Goal: Answer question/provide support: Share knowledge or assist other users

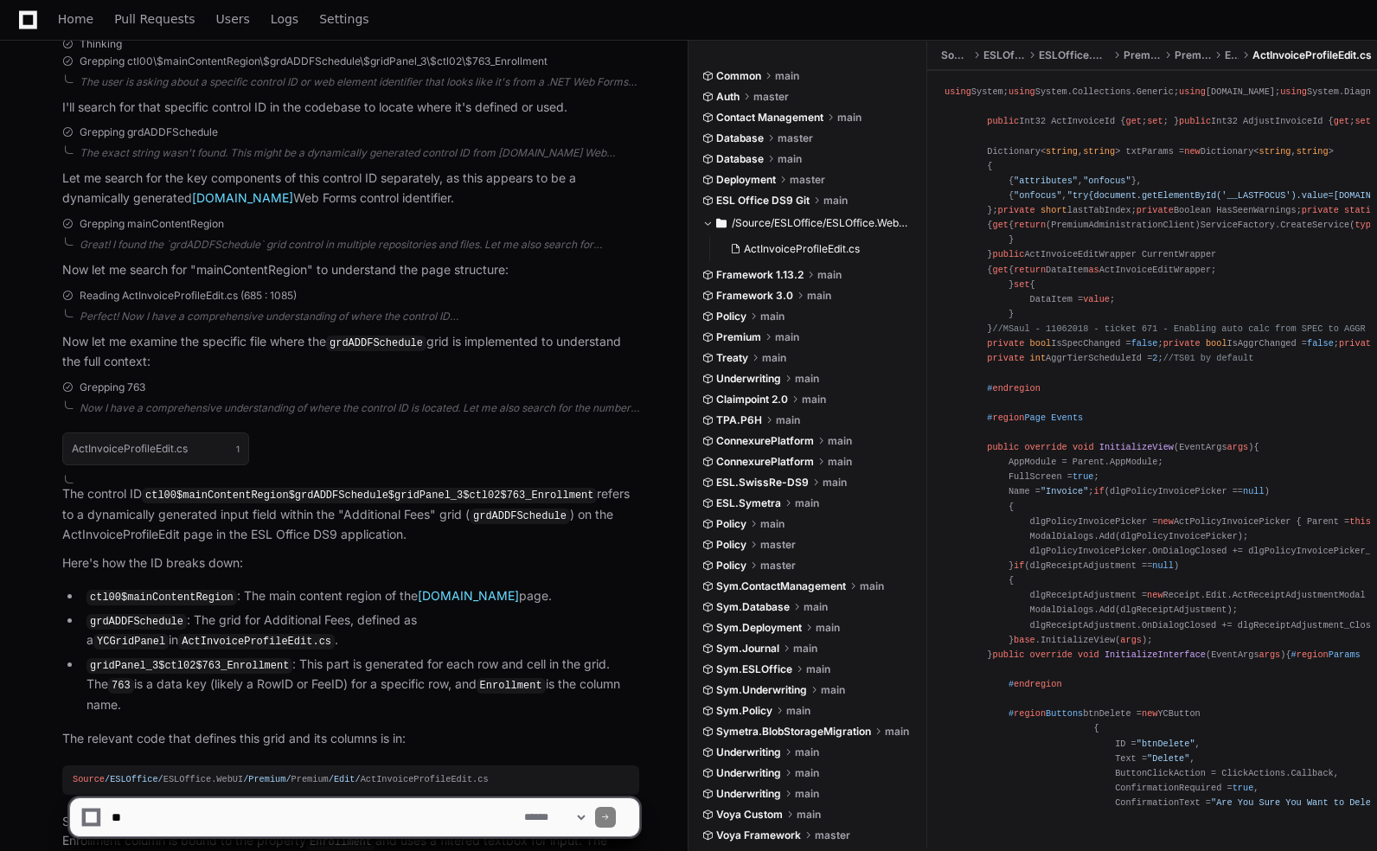
scroll to position [564, 0]
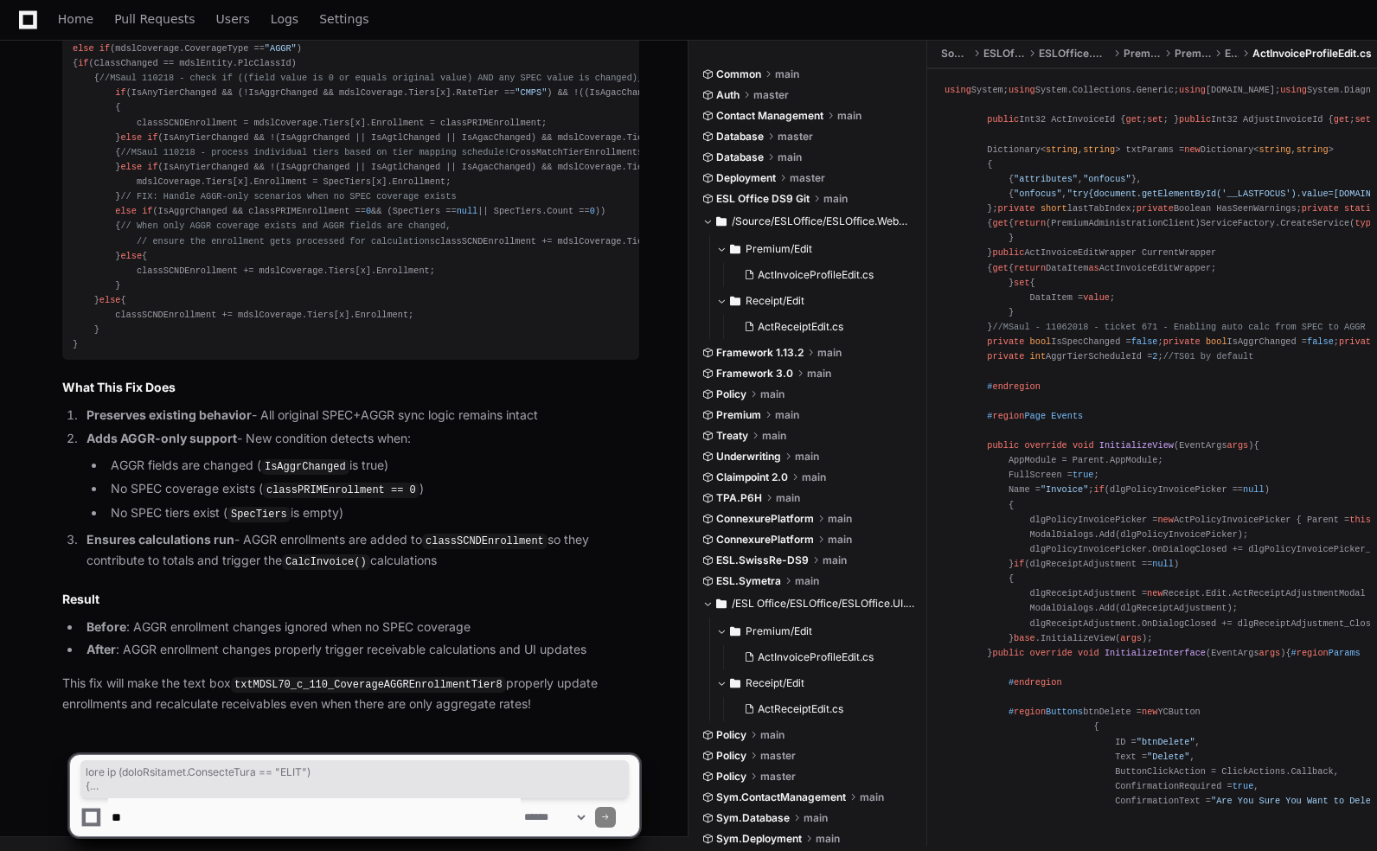
scroll to position [4369, 0]
click at [323, 502] on ul "AGGR fields are changed ( IsAggrChanged is true) No SPEC coverage exists ( clas…" at bounding box center [362, 490] width 553 height 68
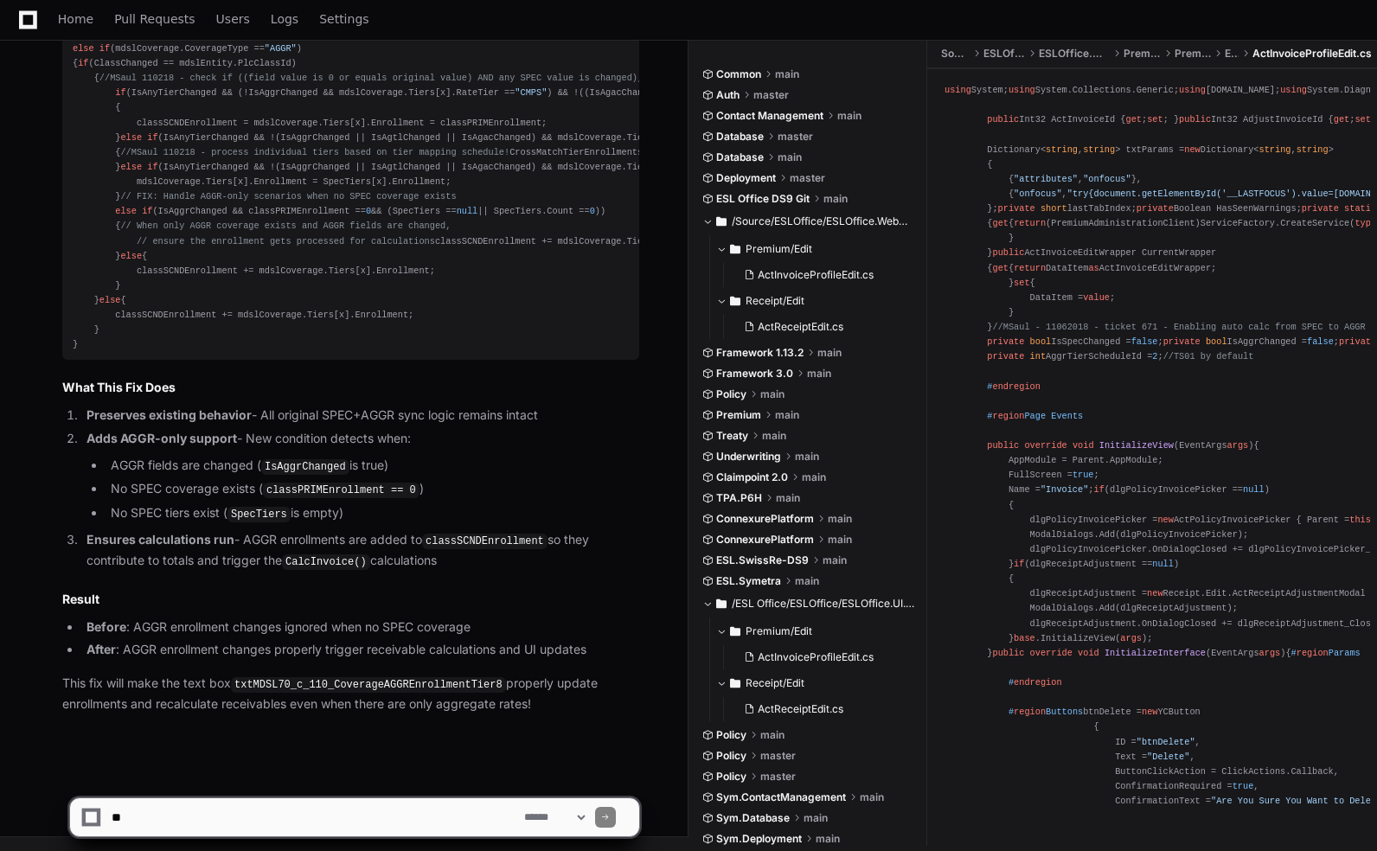
click at [412, 508] on li "No SPEC tiers exist ( SpecTiers is empty)" at bounding box center [373, 513] width 534 height 21
click at [186, 810] on textarea at bounding box center [314, 817] width 412 height 38
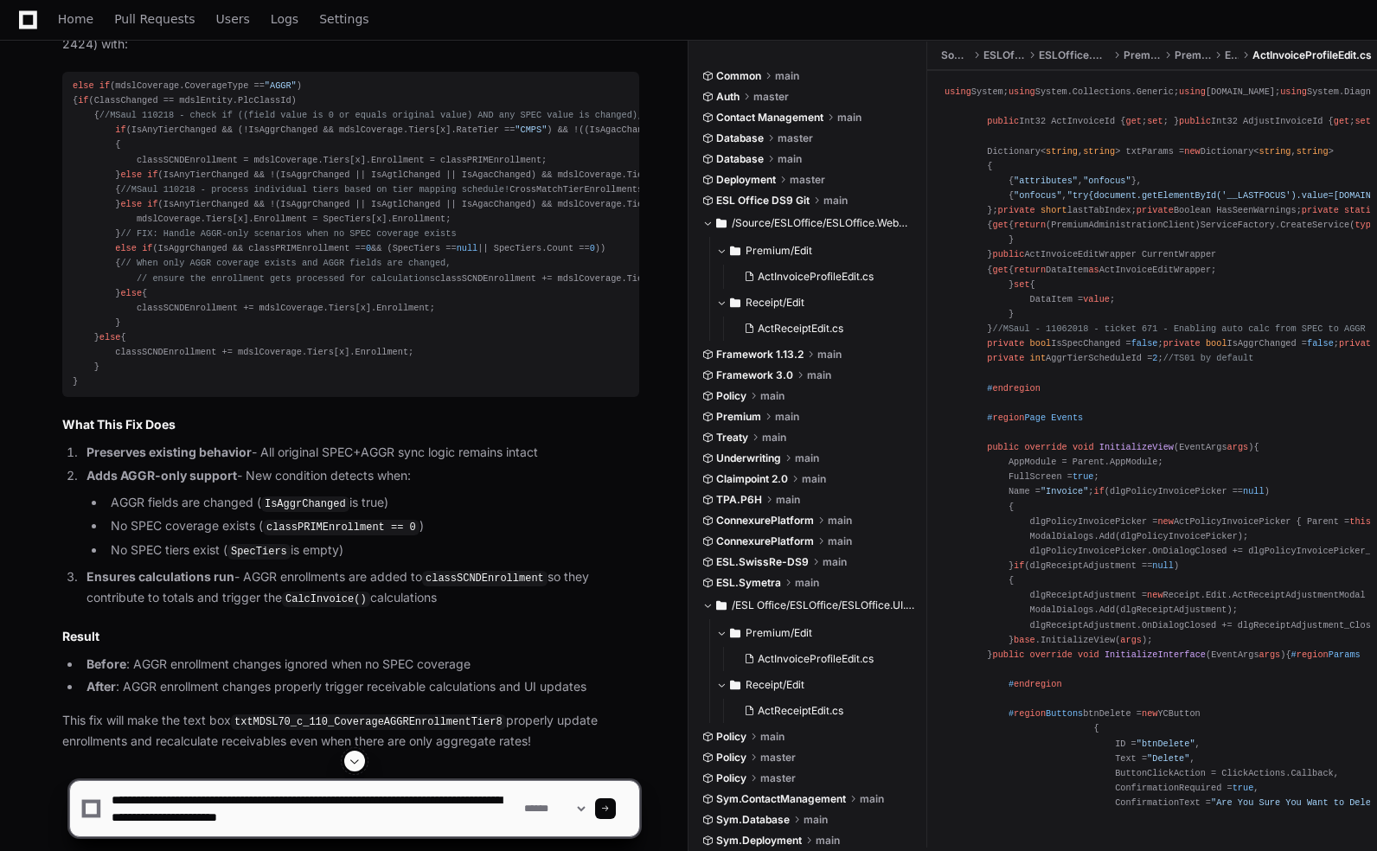
type textarea "**********"
click at [610, 805] on span at bounding box center [605, 808] width 9 height 9
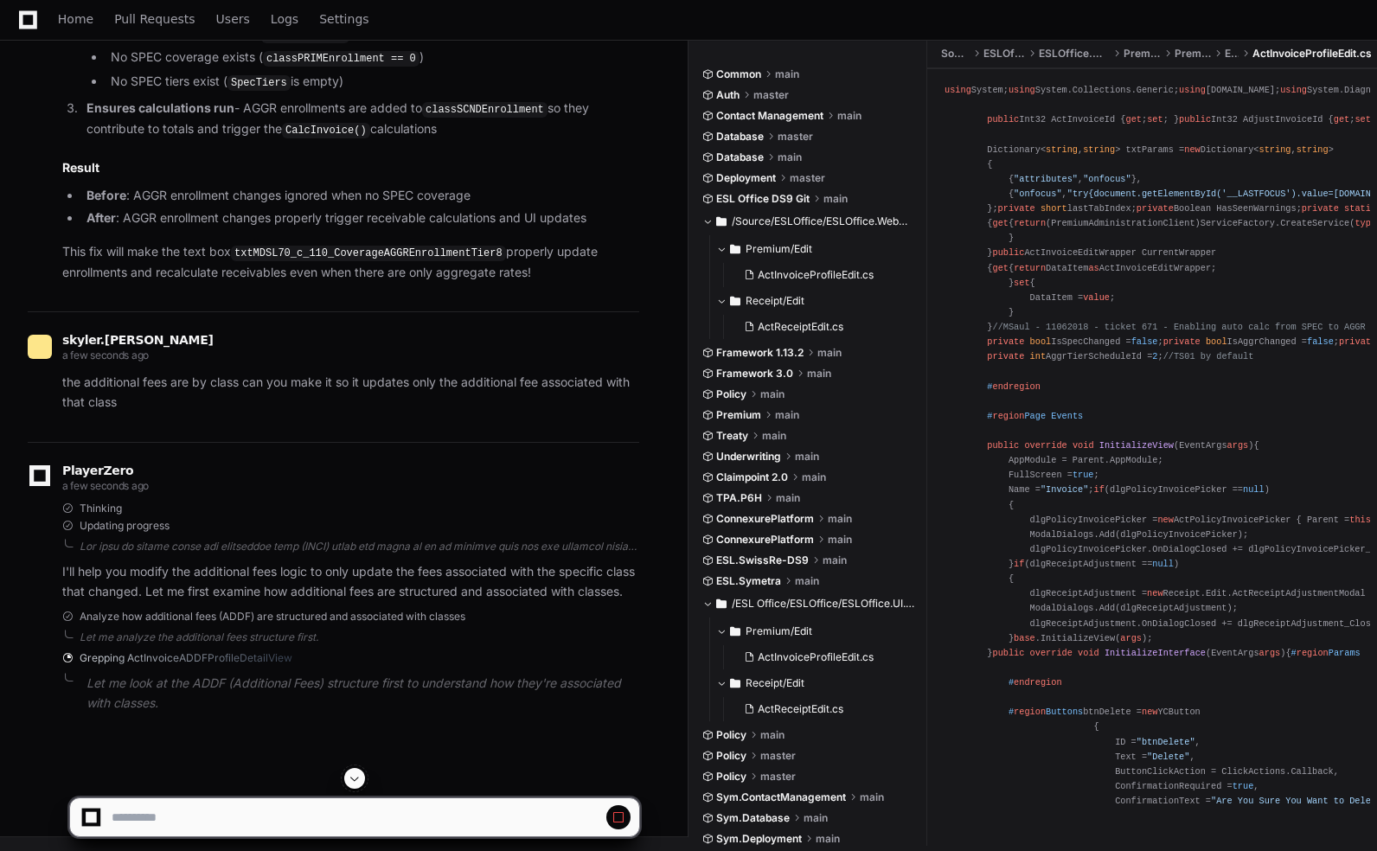
scroll to position [4799, 0]
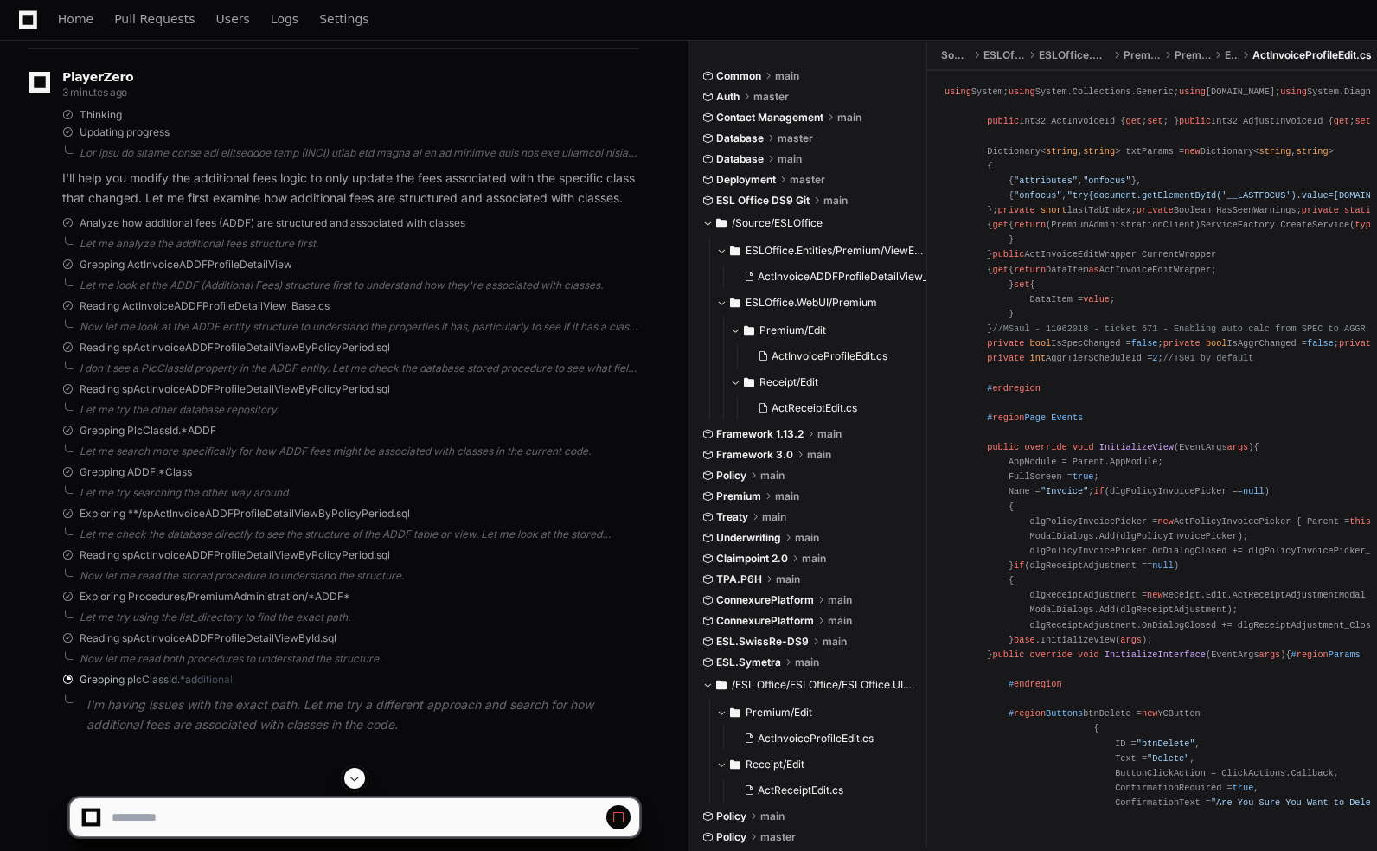
click at [347, 773] on button at bounding box center [354, 778] width 21 height 21
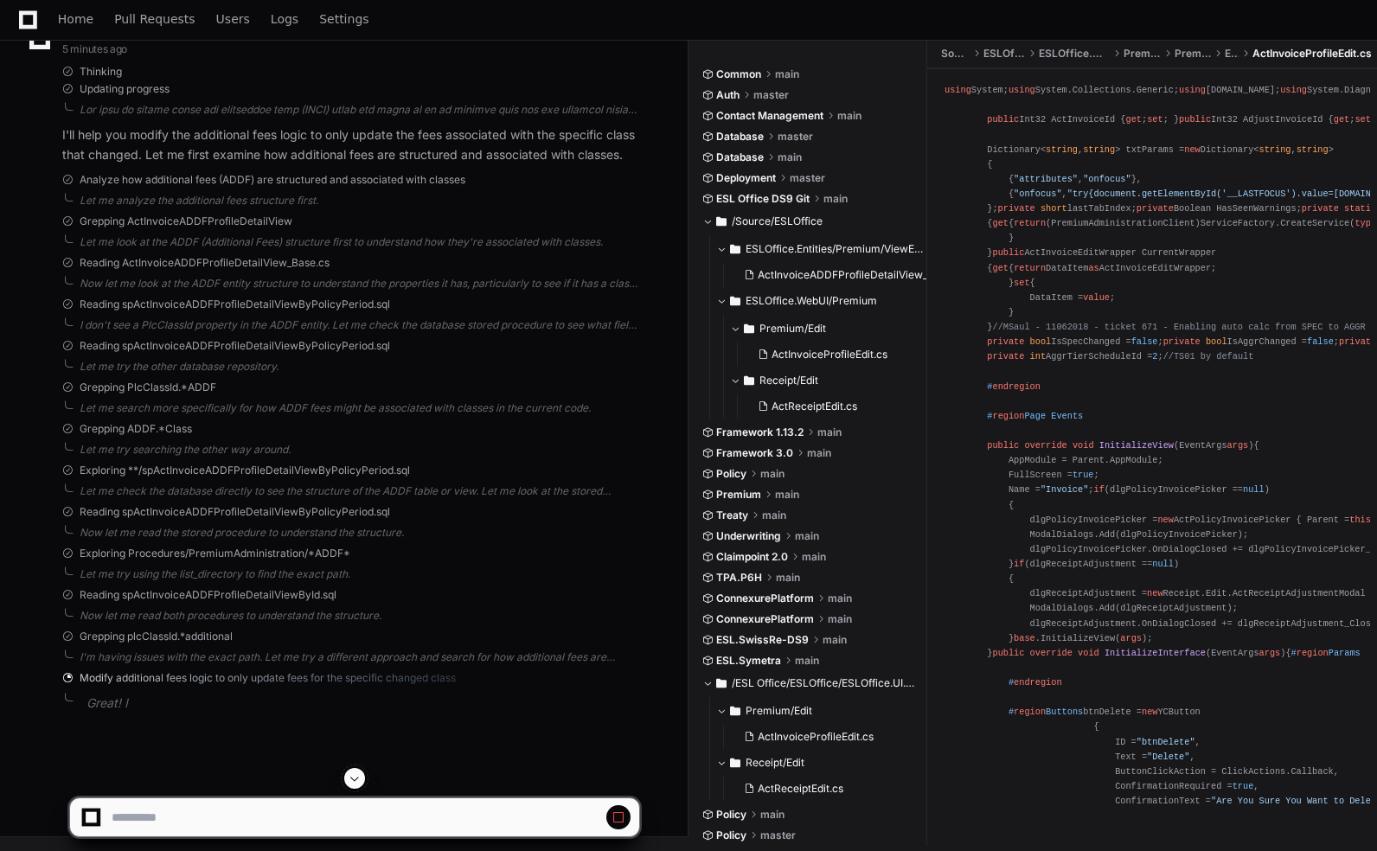
scroll to position [5214, 0]
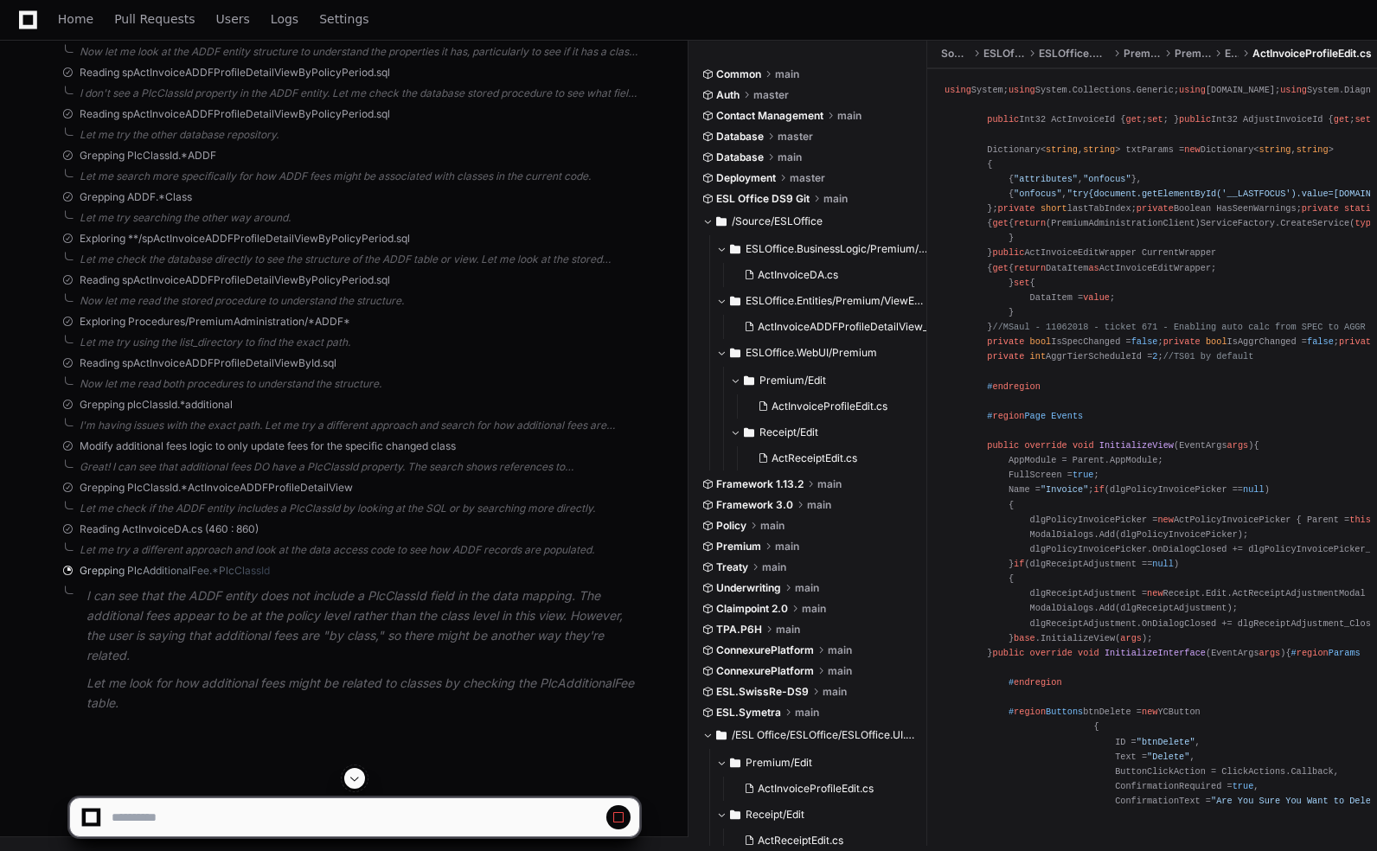
click at [364, 772] on div at bounding box center [354, 778] width 571 height 21
click at [355, 775] on span at bounding box center [355, 778] width 14 height 14
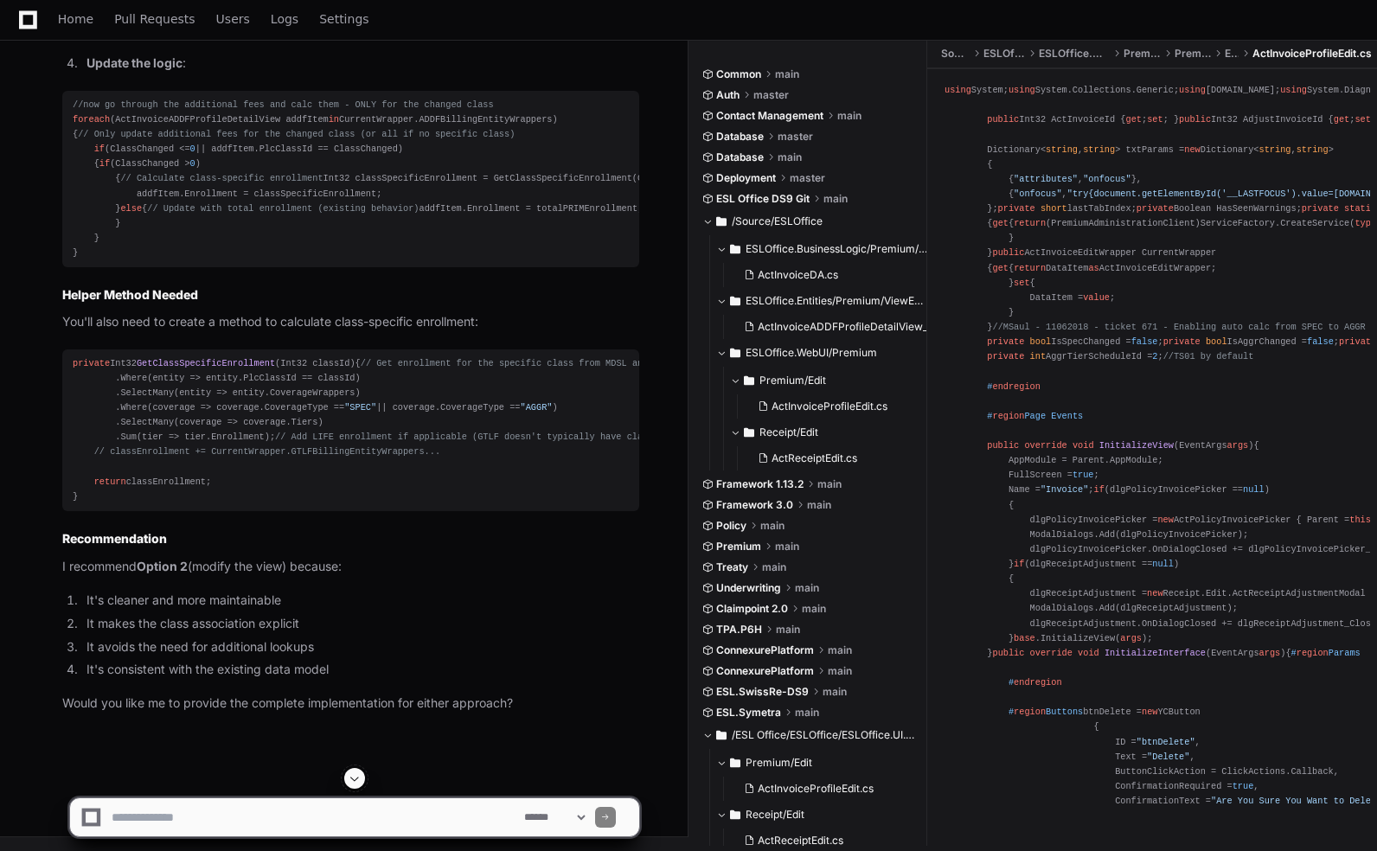
scroll to position [6908, 0]
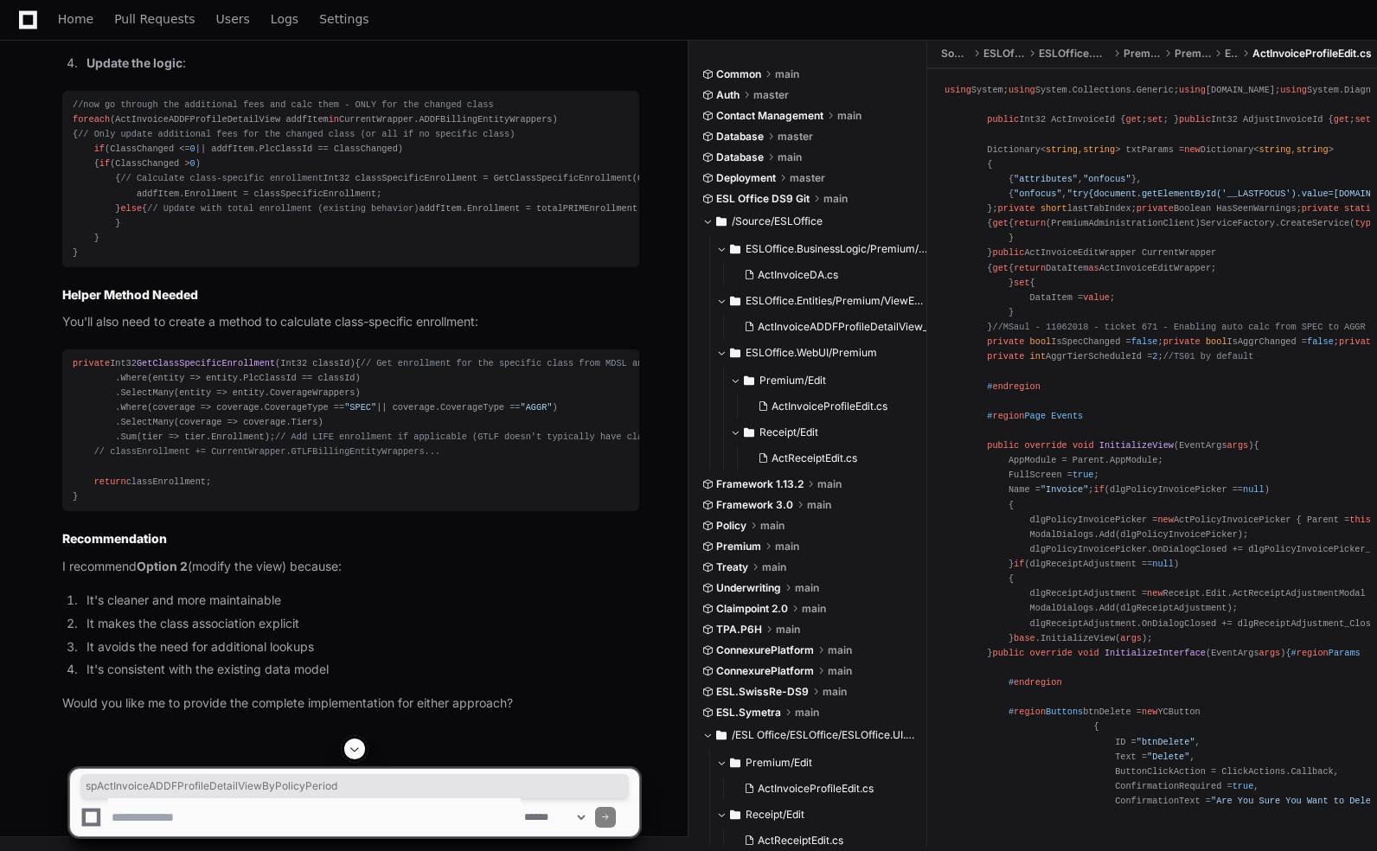
copy code "spActInvoiceADDFProfileDetailViewByPolicyPeriod"
drag, startPoint x: 483, startPoint y: 419, endPoint x: 259, endPoint y: 432, distance: 224.3
copy code "ActInvoiceADDFProfileDetailView_Base.cs"
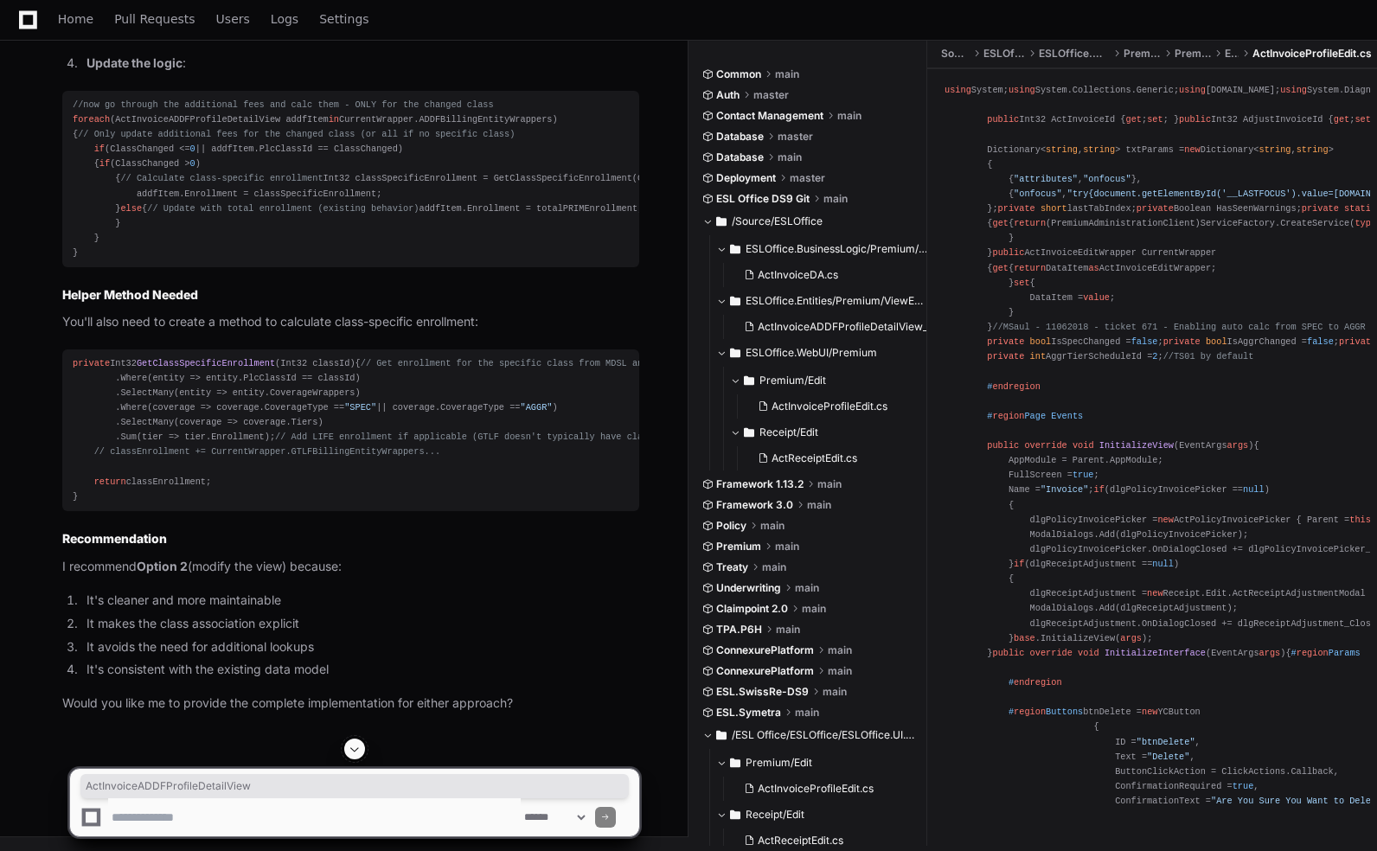
drag, startPoint x: 438, startPoint y: 425, endPoint x: 261, endPoint y: 430, distance: 177.4
copy code "ActInvoiceADDFProfileDetailView"
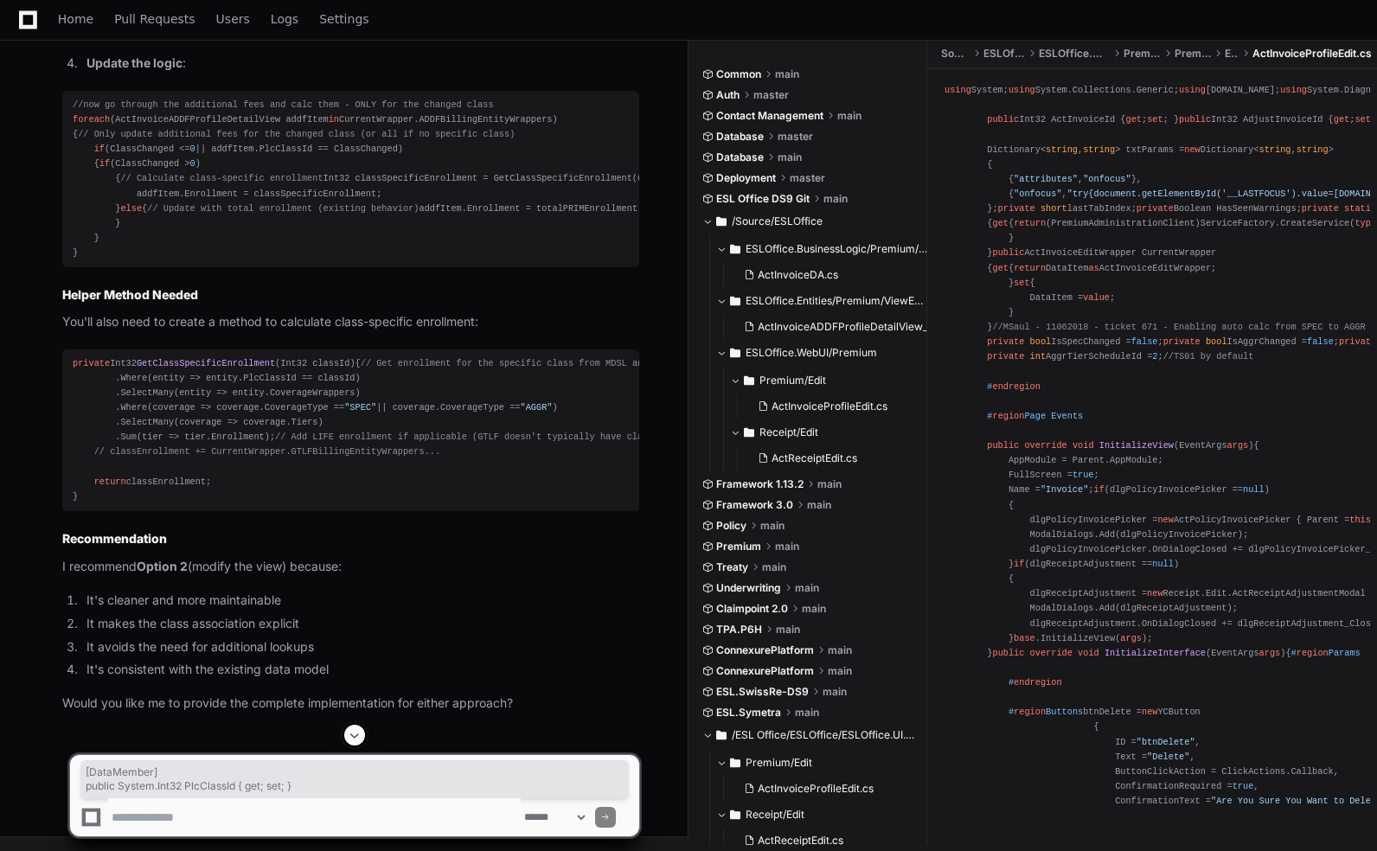
drag, startPoint x: 246, startPoint y: 483, endPoint x: 62, endPoint y: 464, distance: 184.4
copy div "[ DataMember ] public System.Int32 PlcClassId { get ; set ; }"
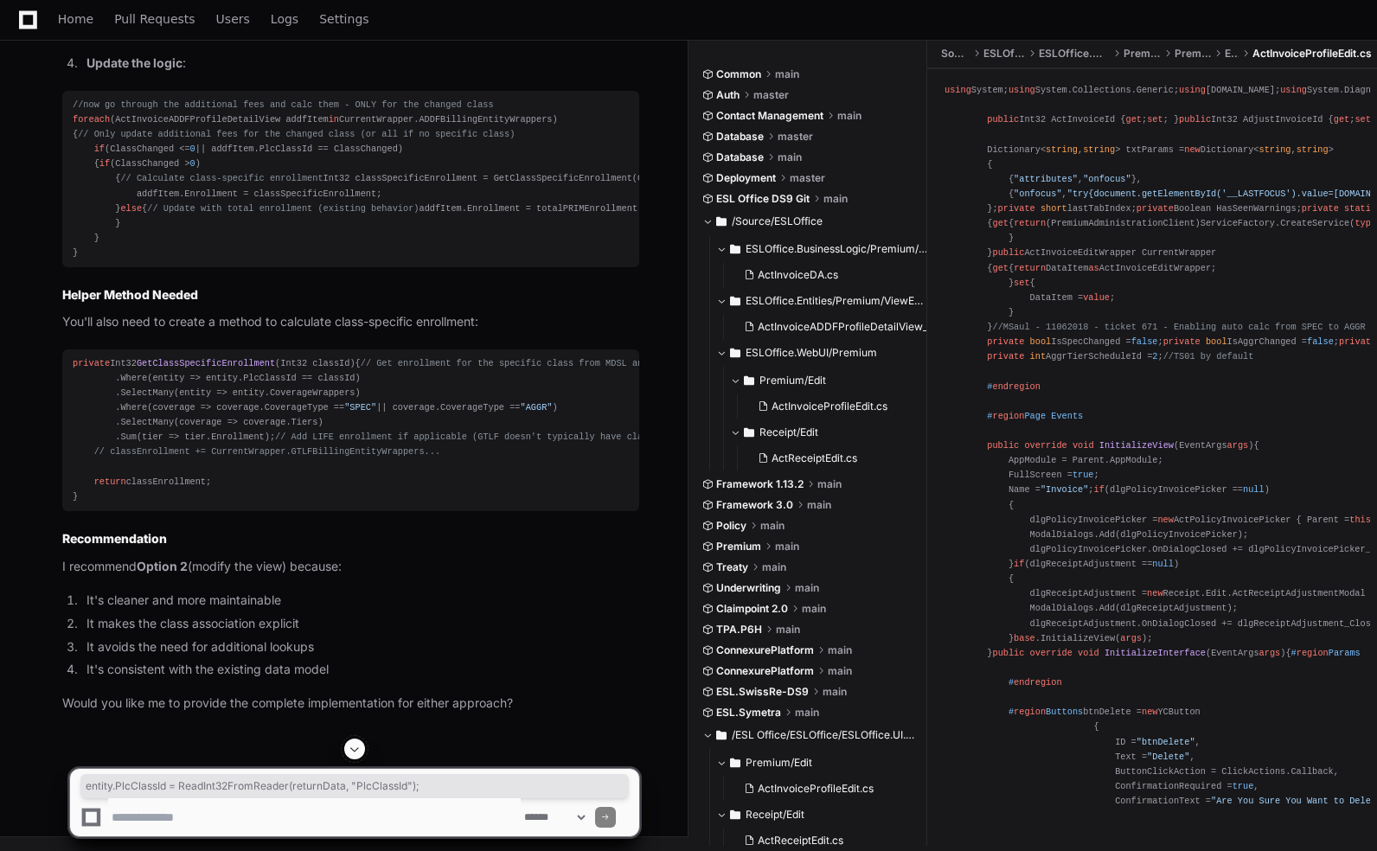
drag, startPoint x: 405, startPoint y: 561, endPoint x: 74, endPoint y: 565, distance: 330.4
click at [74, 29] on div "entity.PlcClassId = ReadInt32FromReader(returnData, "PlcClassId" );" at bounding box center [351, 22] width 556 height 15
copy div "entity.PlcClassId = ReadInt32FromReader(returnData, "PlcClassId" );"
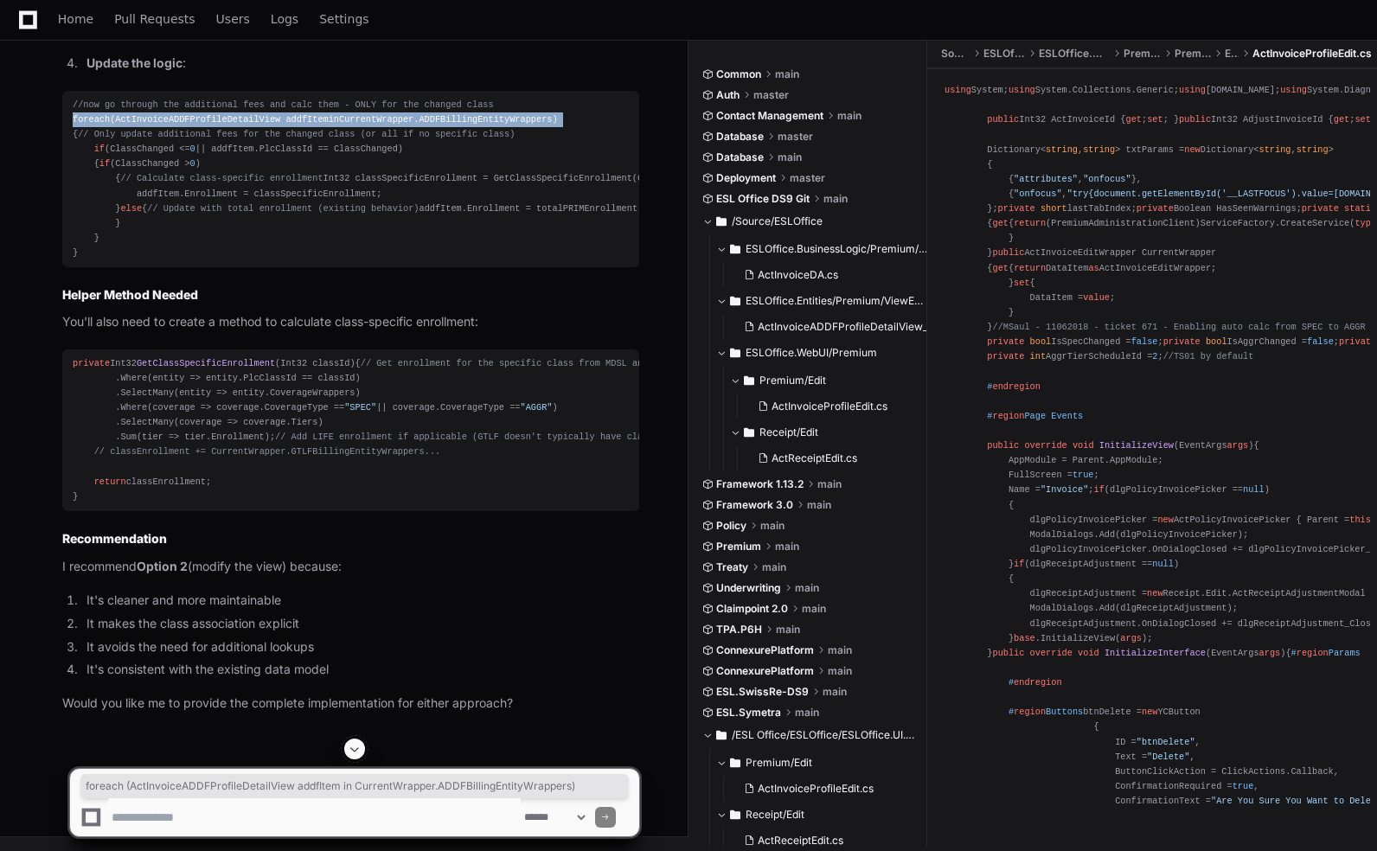
drag, startPoint x: 533, startPoint y: 400, endPoint x: 59, endPoint y: 400, distance: 473.9
copy div "foreach (ActInvoiceADDFProfileDetailView addfItem in CurrentWrapper.ADDFBilling…"
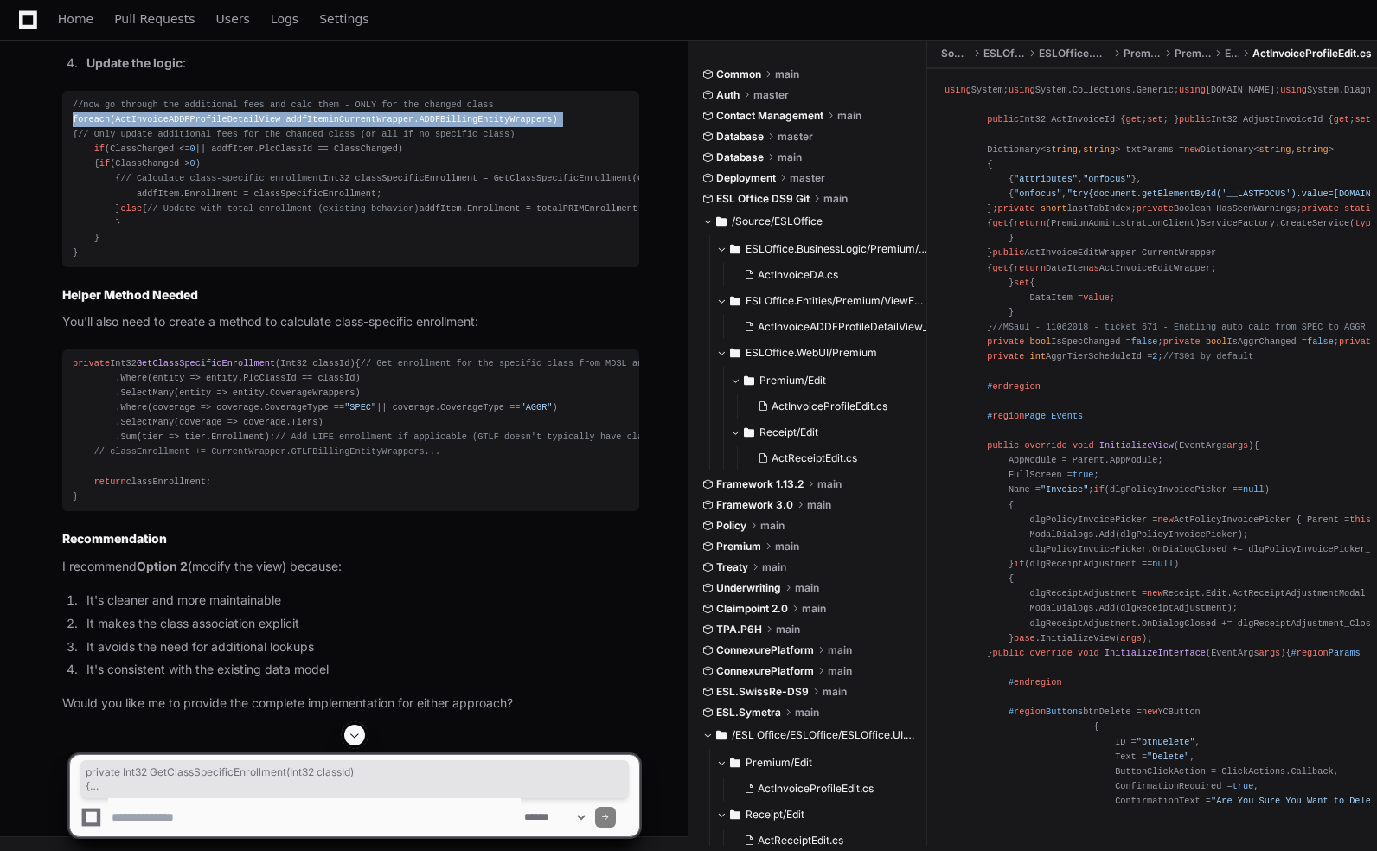
drag, startPoint x: 88, startPoint y: 579, endPoint x: 48, endPoint y: 335, distance: 248.1
copy div "private Int32 GetClassSpecificEnrollment ( Int32 classId ) { // Get enrollment …"
drag, startPoint x: 80, startPoint y: 573, endPoint x: 52, endPoint y: 299, distance: 275.6
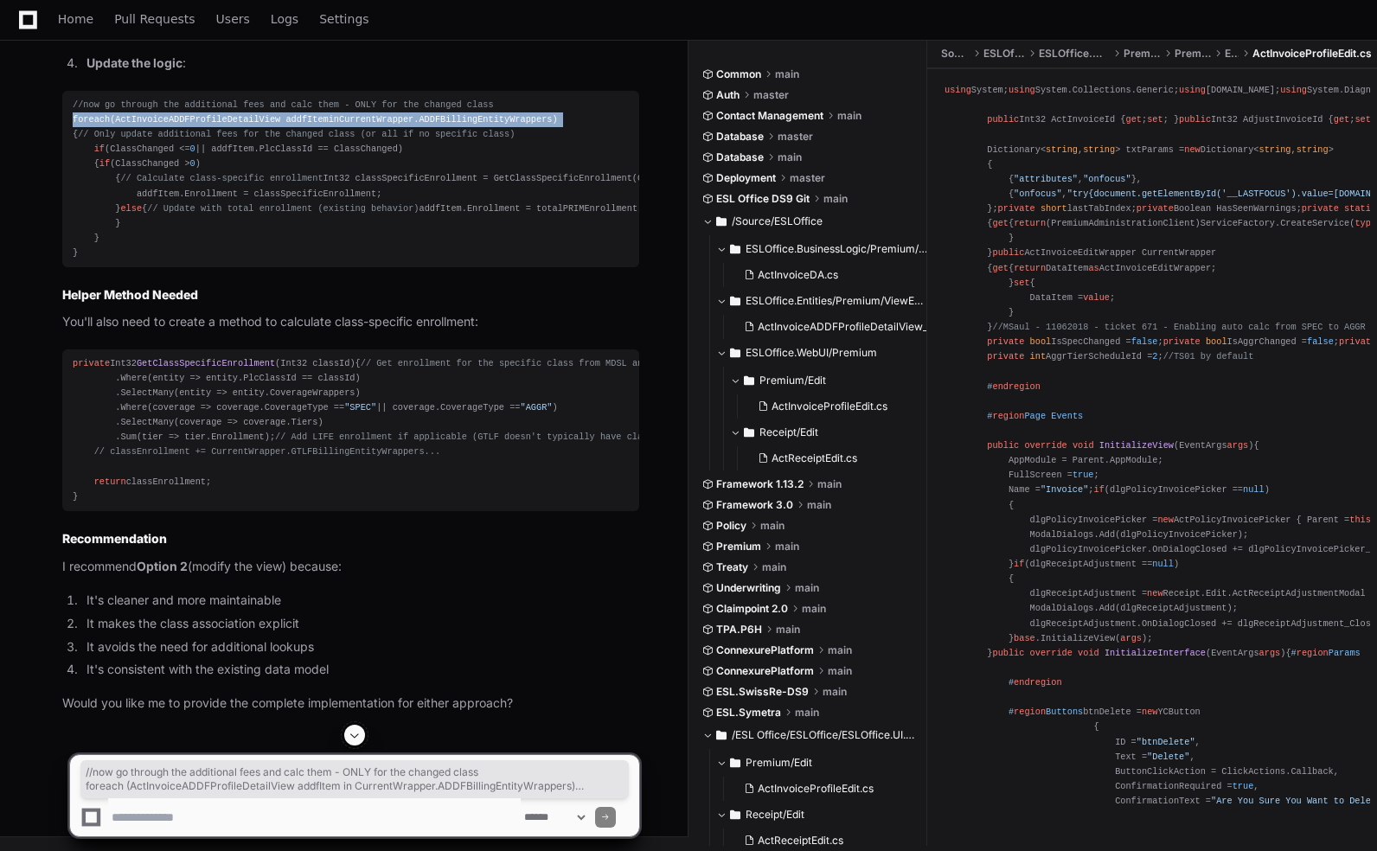
copy div "//now go through the additional fees and calc them - ONLY for the changed class…"
click at [457, 260] on div "//now go through the additional fees and calc them - ONLY for the changed class…" at bounding box center [351, 179] width 556 height 163
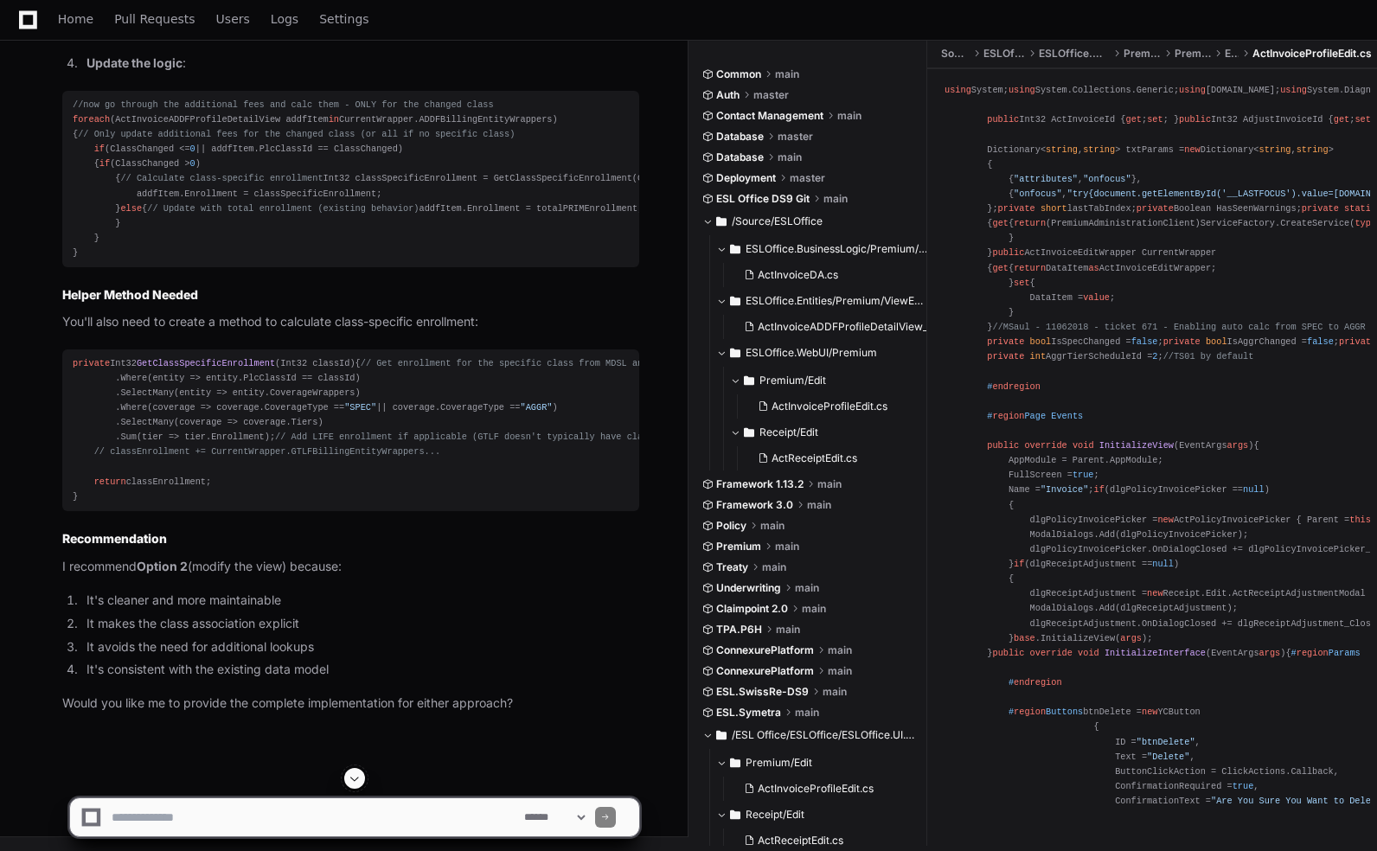
scroll to position [7686, 0]
click at [225, 809] on textarea at bounding box center [314, 817] width 412 height 38
type textarea "*"
paste textarea "**********"
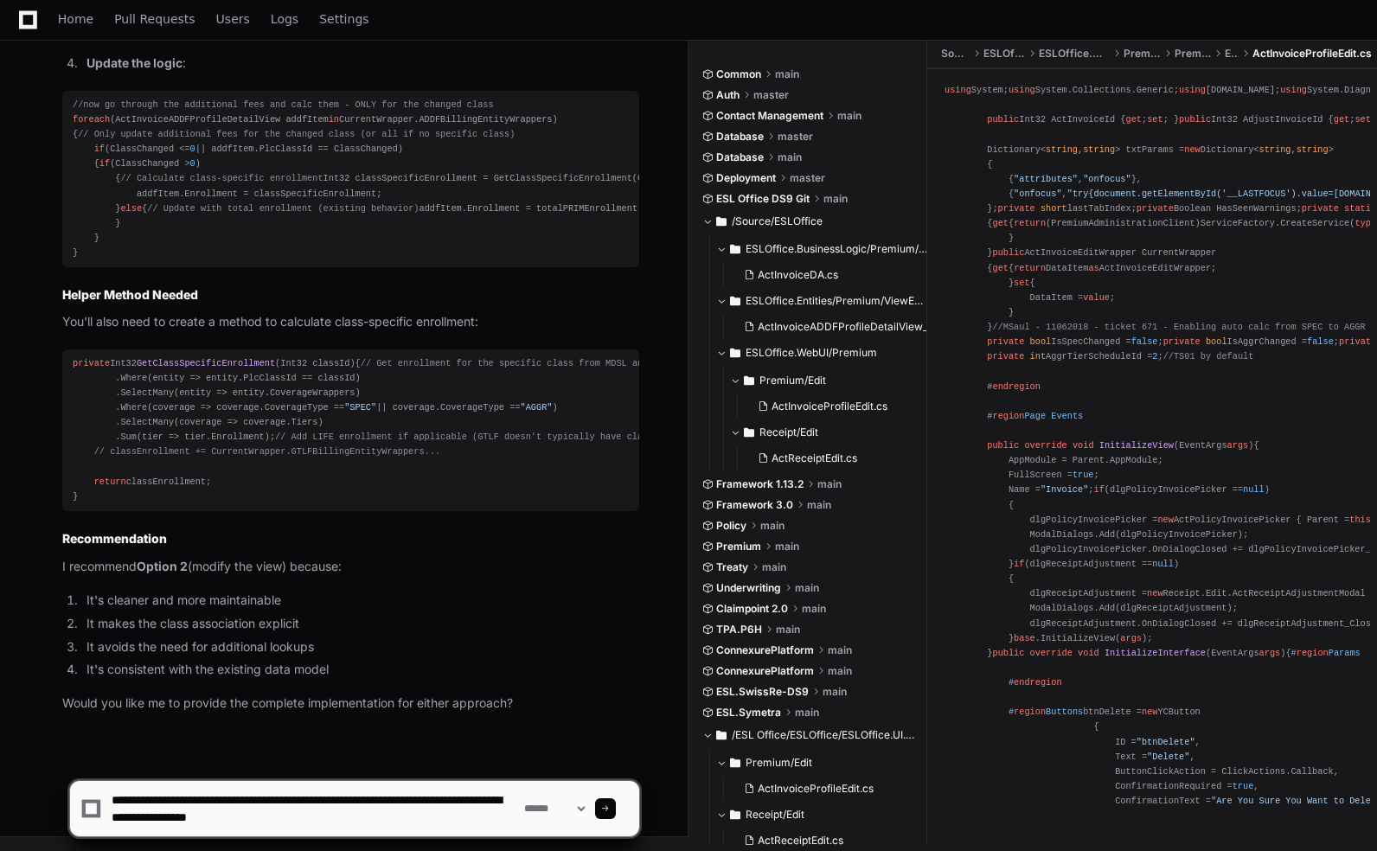
click at [205, 818] on textarea at bounding box center [314, 808] width 412 height 55
click at [166, 816] on textarea at bounding box center [314, 808] width 412 height 55
click at [153, 817] on textarea at bounding box center [314, 808] width 412 height 55
paste textarea "**********"
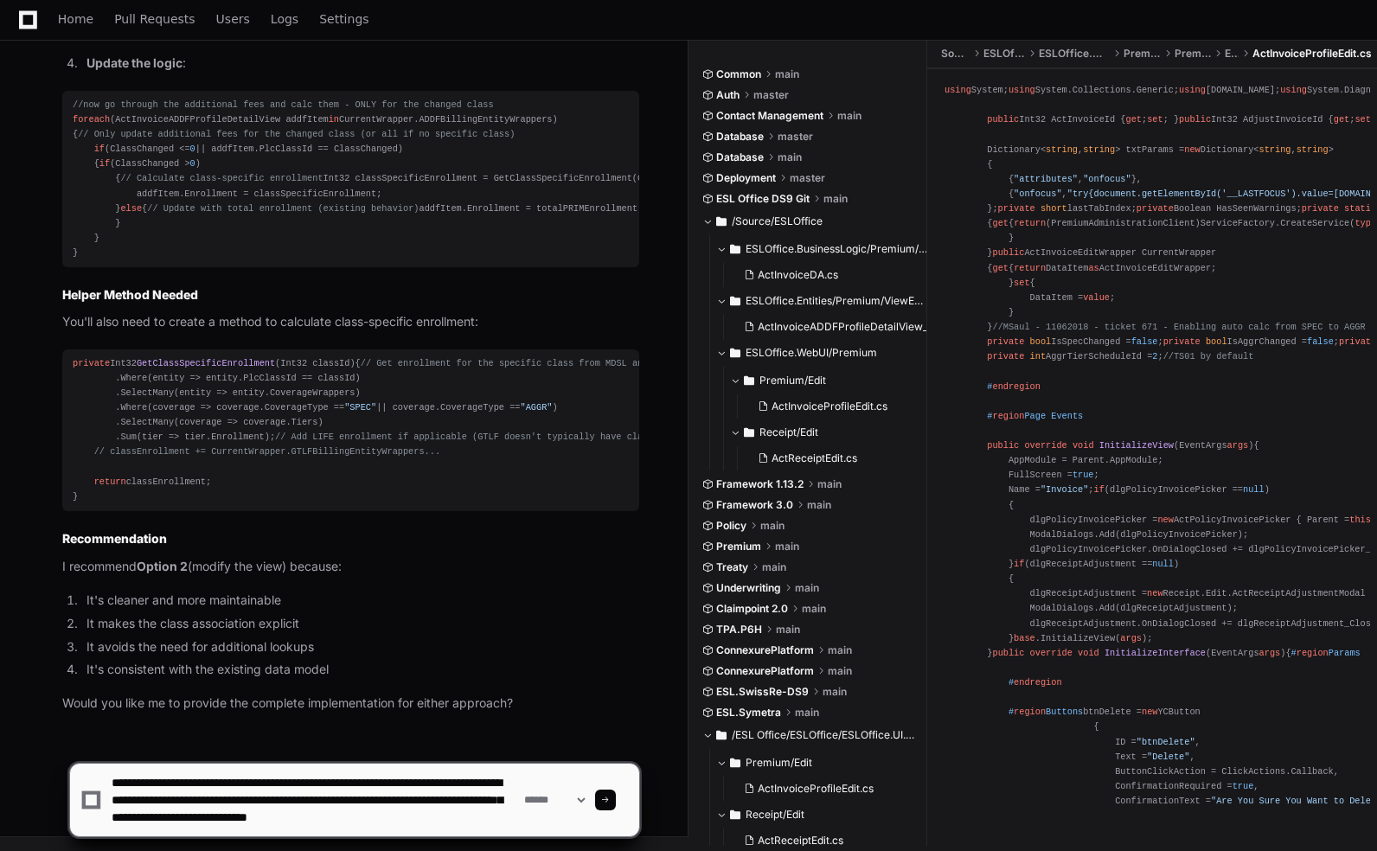
scroll to position [5, 0]
type textarea "**********"
click at [610, 803] on span at bounding box center [605, 800] width 9 height 9
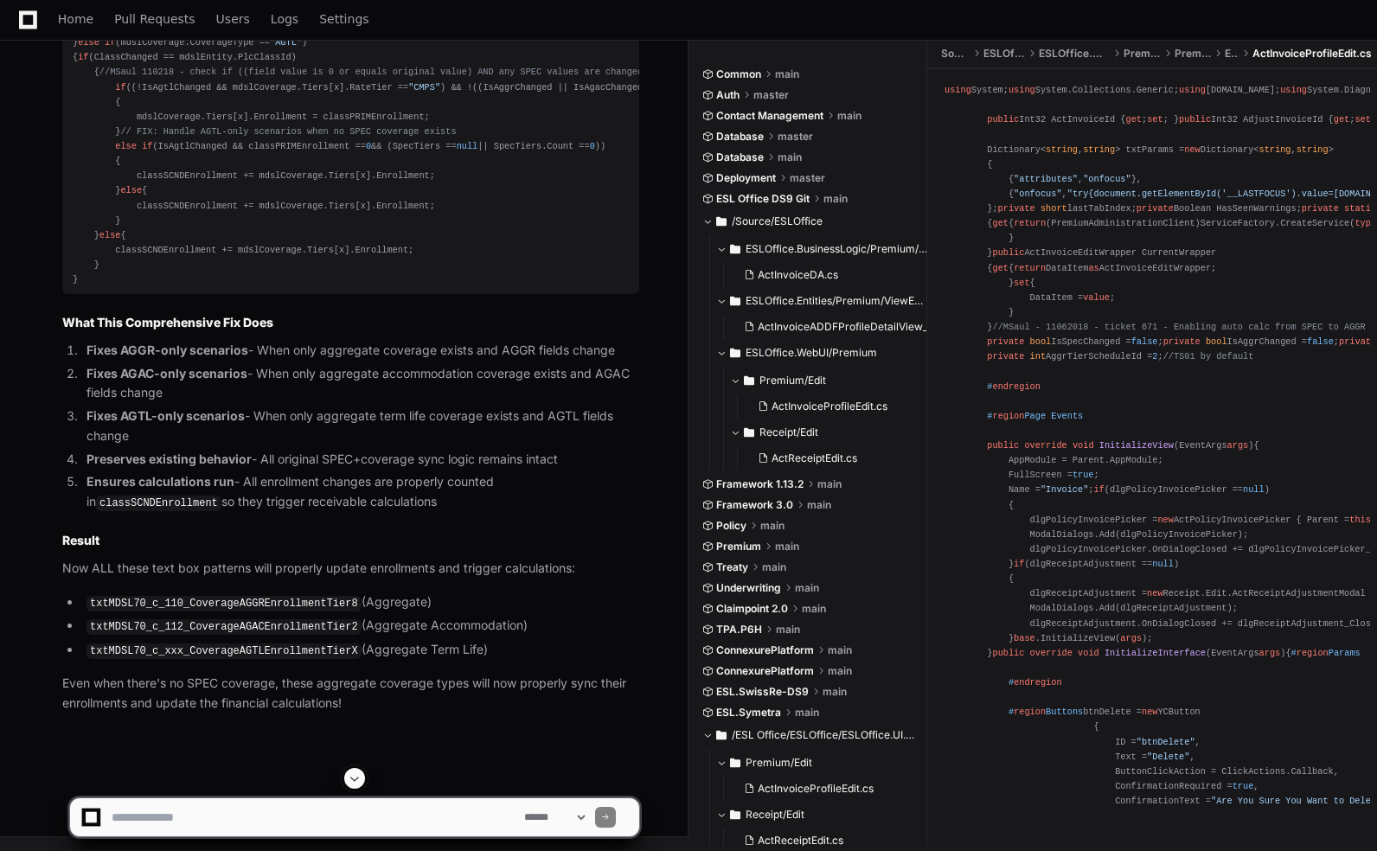
scroll to position [11035, 0]
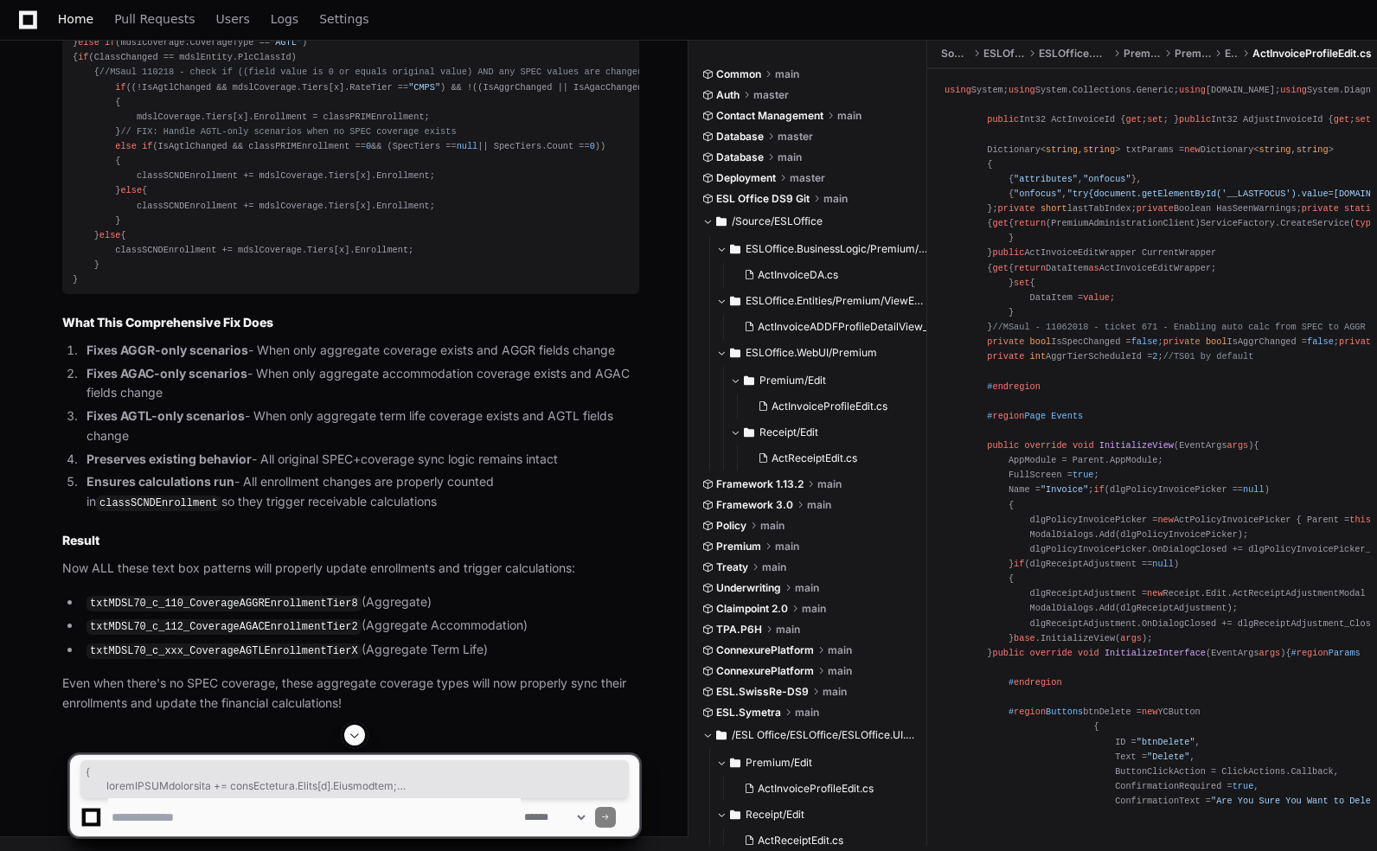
scroll to position [9450, 0]
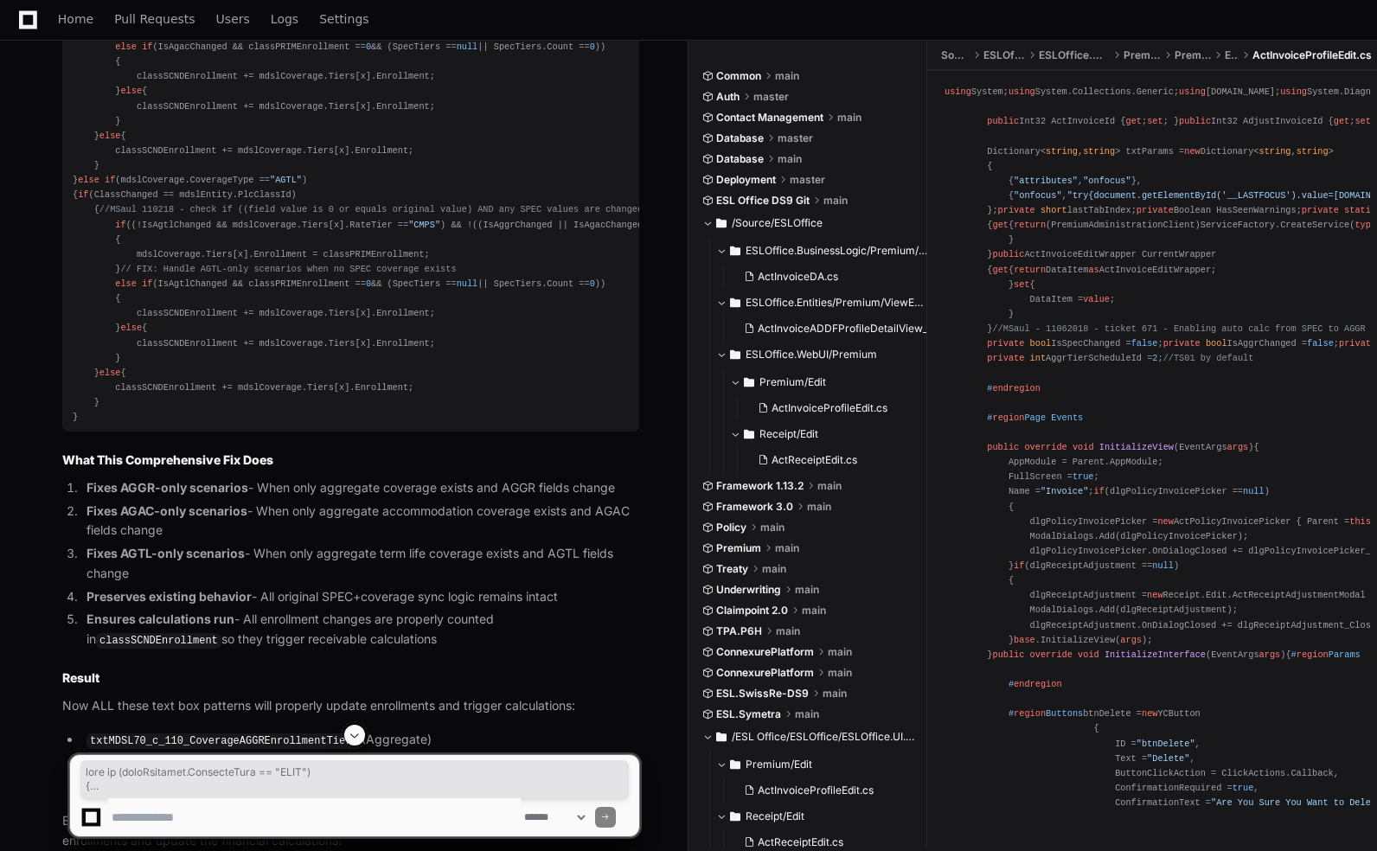
drag, startPoint x: 80, startPoint y: 726, endPoint x: 28, endPoint y: 176, distance: 552.5
copy div "else if (mdslCoverage.CoverageType == "AGAC" ) { if (ClassChanged == mdslEntity…"
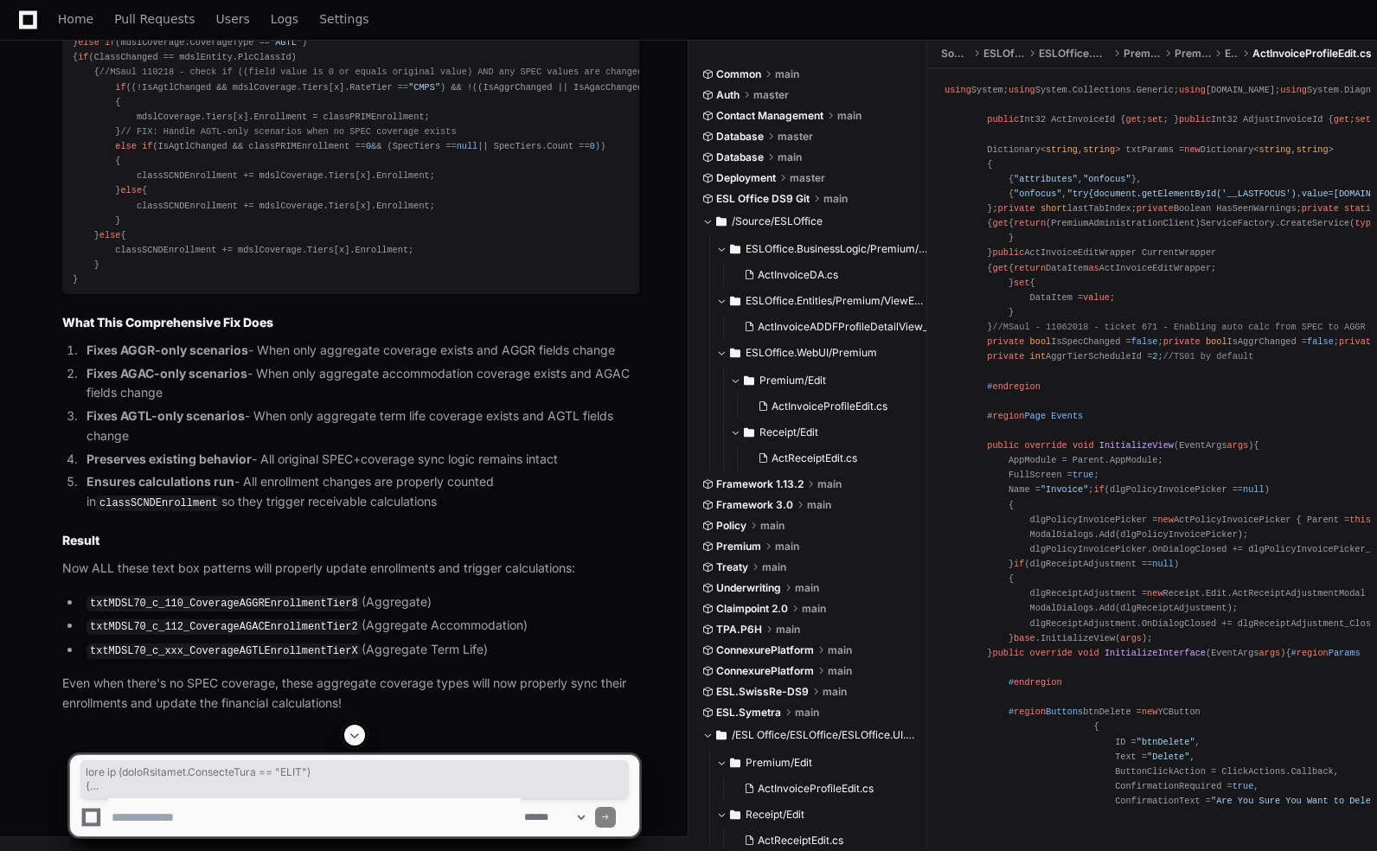
scroll to position [10702, 0]
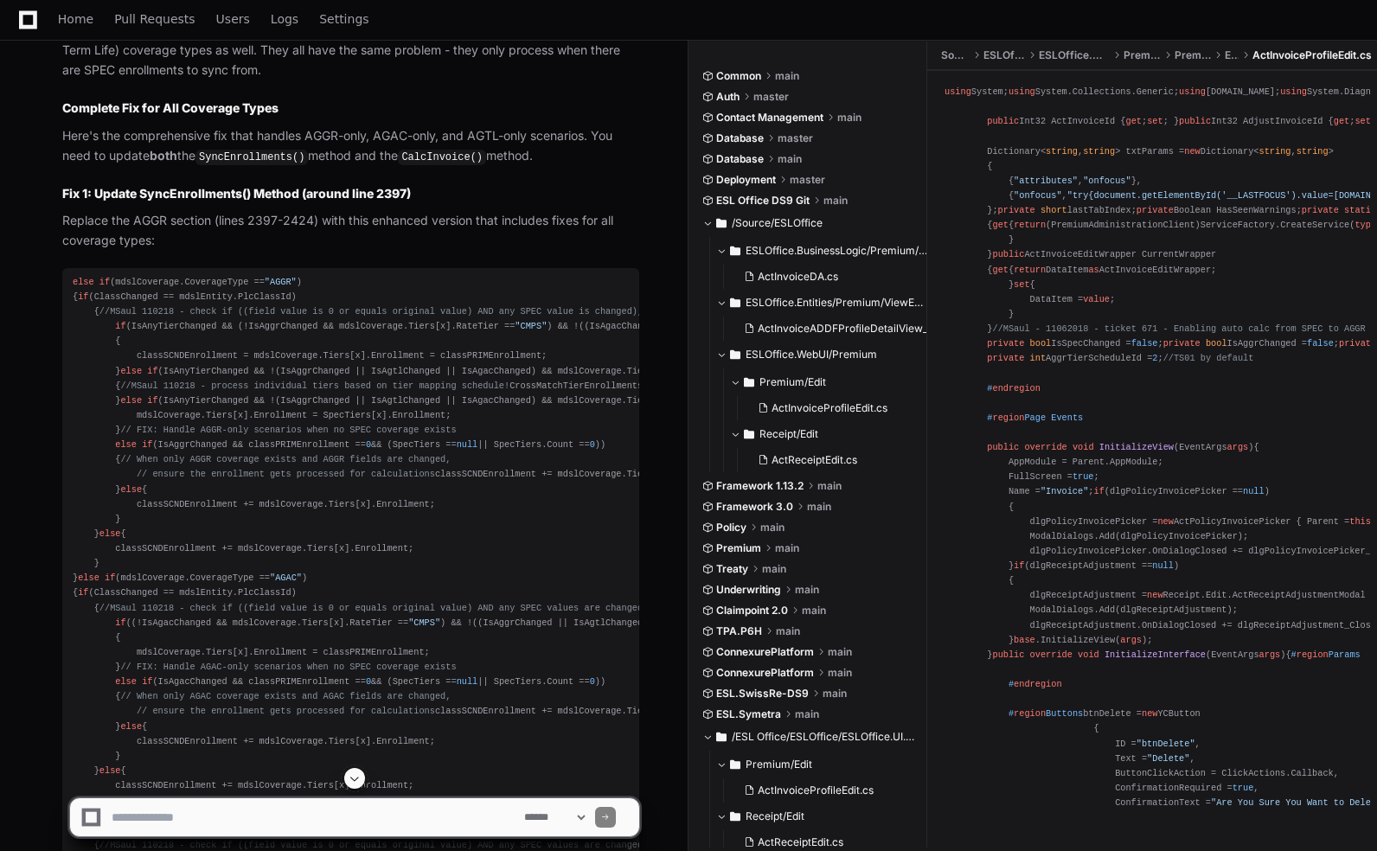
scroll to position [7675, 0]
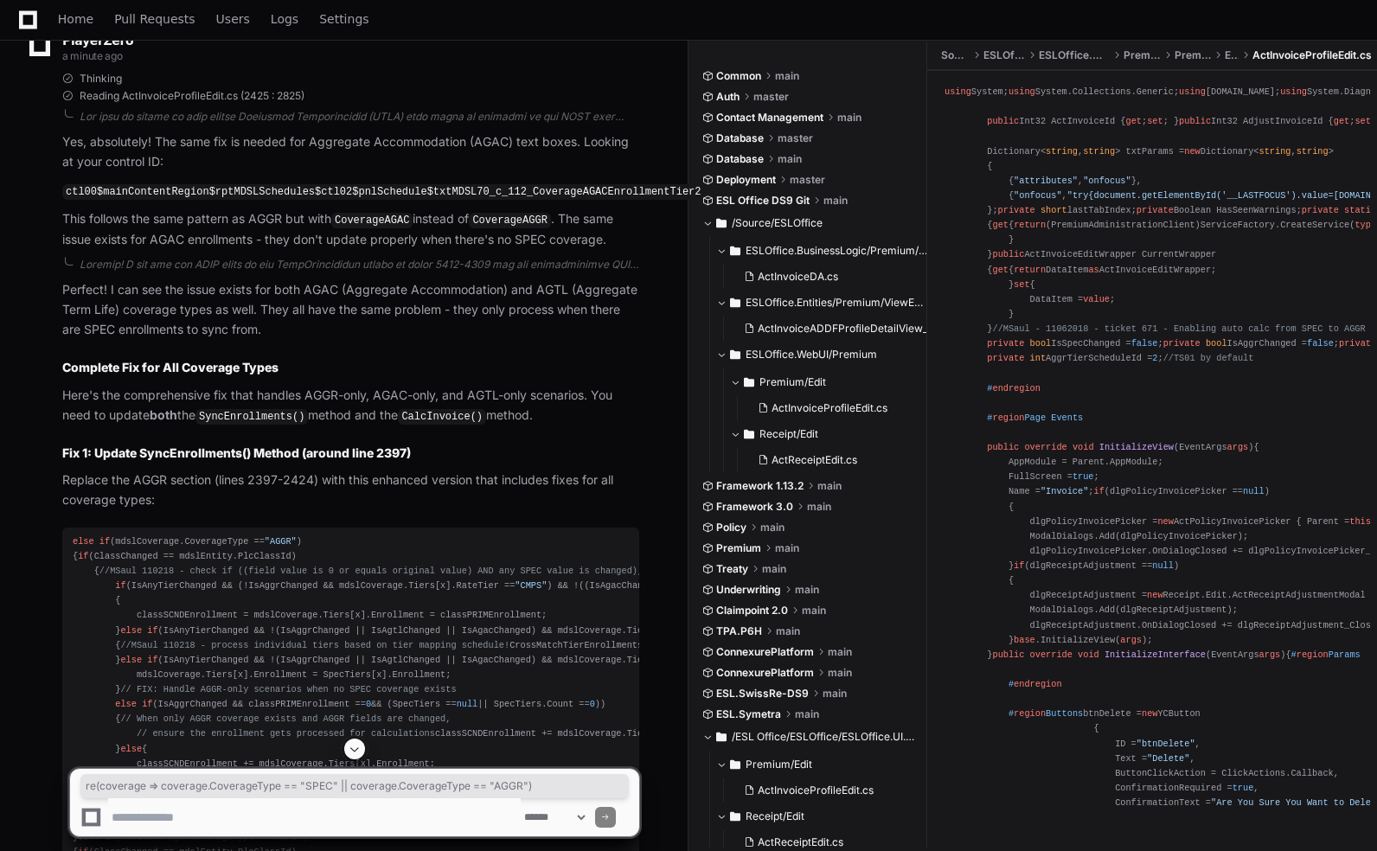
drag, startPoint x: 131, startPoint y: 392, endPoint x: 535, endPoint y: 388, distance: 404.7
copy div "re(coverage => coverage.CoverageType == "SPEC" || coverage.CoverageType == "AGG…"
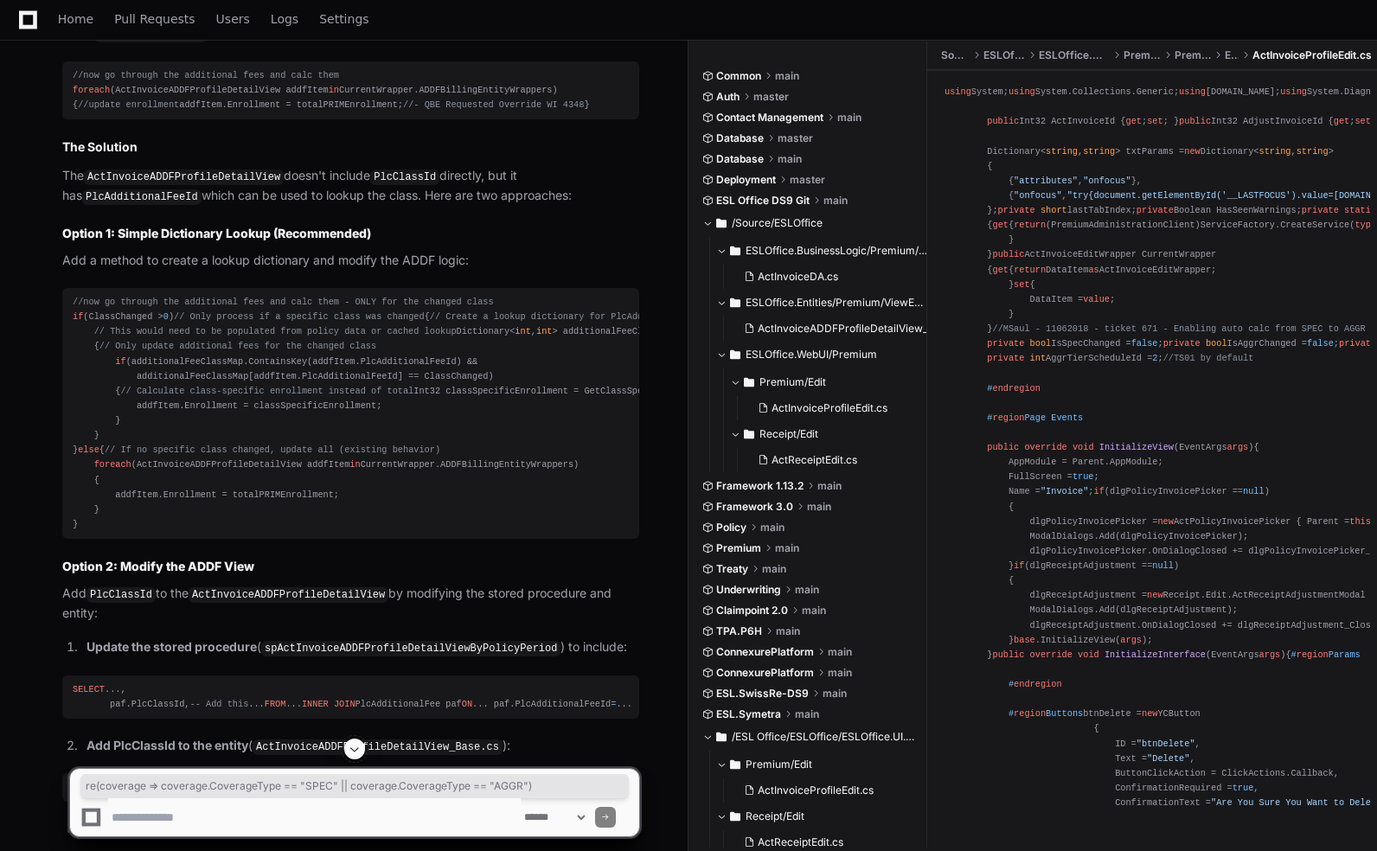
scroll to position [5772, 0]
